Goal: Transaction & Acquisition: Purchase product/service

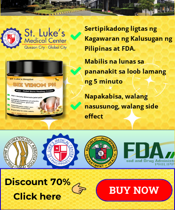
scroll to position [138, 0]
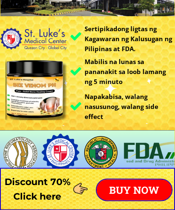
click at [156, 96] on h3 "Napakabisa, walang nasusunog, walang side effect" at bounding box center [129, 106] width 90 height 30
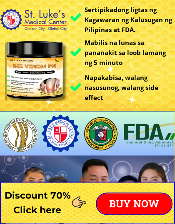
scroll to position [158, 0]
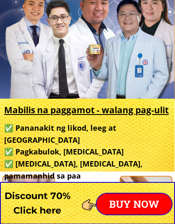
click at [134, 205] on p "BUY NOW" at bounding box center [133, 203] width 75 height 21
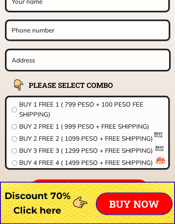
scroll to position [6608, 0]
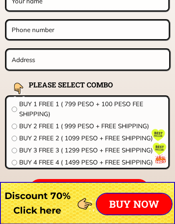
click at [17, 126] on input "radio" at bounding box center [14, 125] width 5 height 5
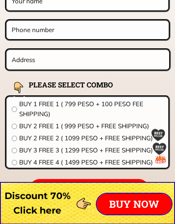
radio input "true"
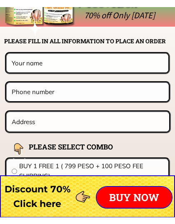
scroll to position [6546, 0]
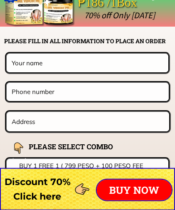
click at [42, 63] on input "text" at bounding box center [87, 63] width 155 height 18
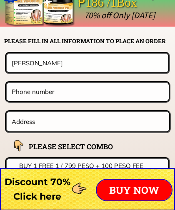
type input "[PERSON_NAME]"
click at [60, 91] on input "tel" at bounding box center [88, 92] width 156 height 18
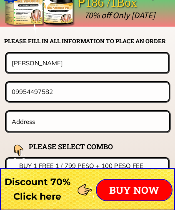
type input "09954497582"
click at [50, 123] on input "text" at bounding box center [88, 122] width 156 height 20
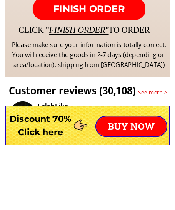
scroll to position [6728, 0]
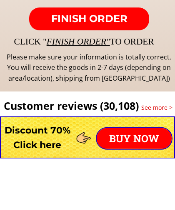
type input "5E [DEMOGRAPHIC_DATA] the King Compound, [PERSON_NAME][GEOGRAPHIC_DATA][MEDICAL…"
click at [81, 88] on span "FINISH ORDER"" at bounding box center [78, 93] width 63 height 10
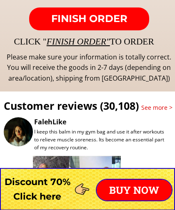
click at [100, 19] on span "FINISH ORDER" at bounding box center [89, 18] width 76 height 12
